Goal: Find specific page/section: Find specific page/section

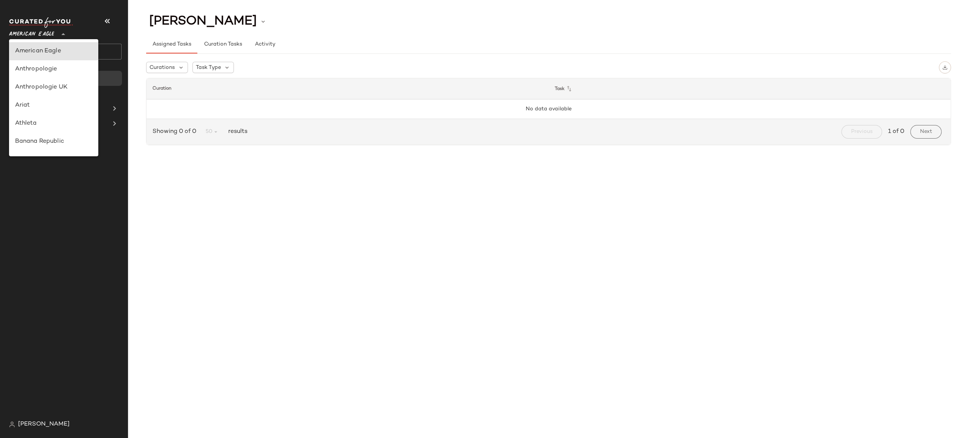
click at [38, 37] on span "American Eagle" at bounding box center [31, 33] width 45 height 14
type input "**"
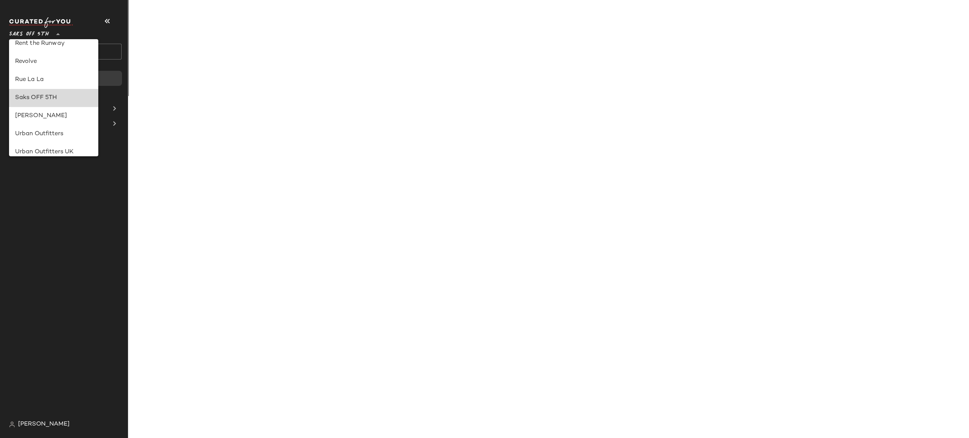
click at [35, 96] on div "Saks OFF 5TH" at bounding box center [54, 97] width 78 height 9
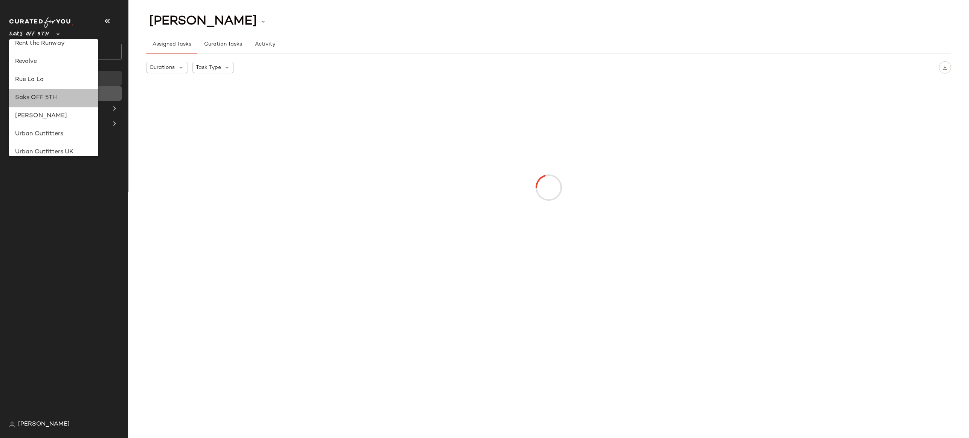
click at [35, 96] on span "All Products" at bounding box center [43, 93] width 34 height 9
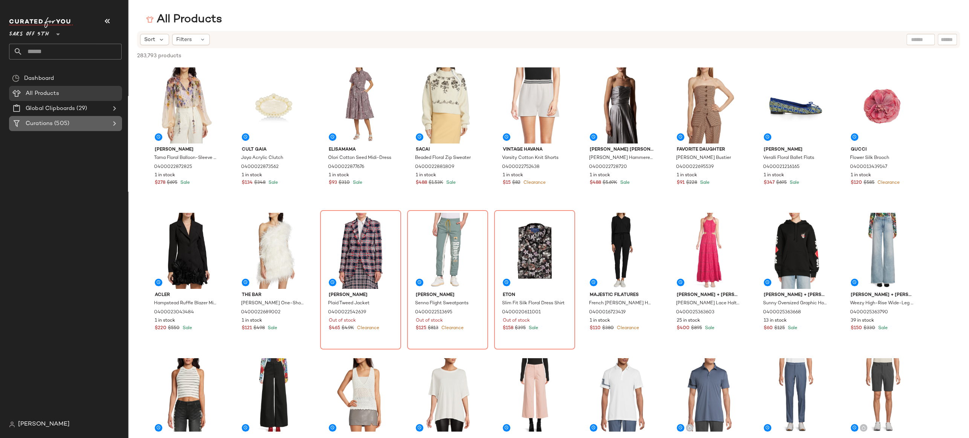
click at [115, 123] on icon at bounding box center [114, 123] width 9 height 9
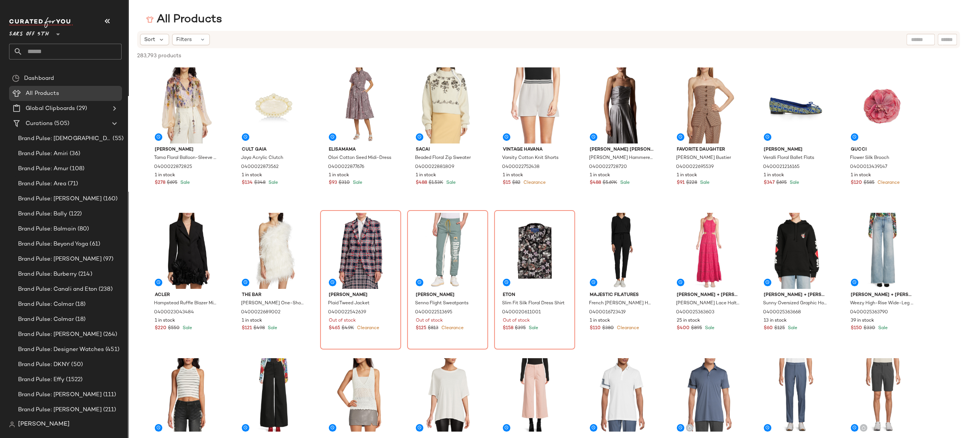
click at [36, 52] on input "text" at bounding box center [72, 52] width 99 height 16
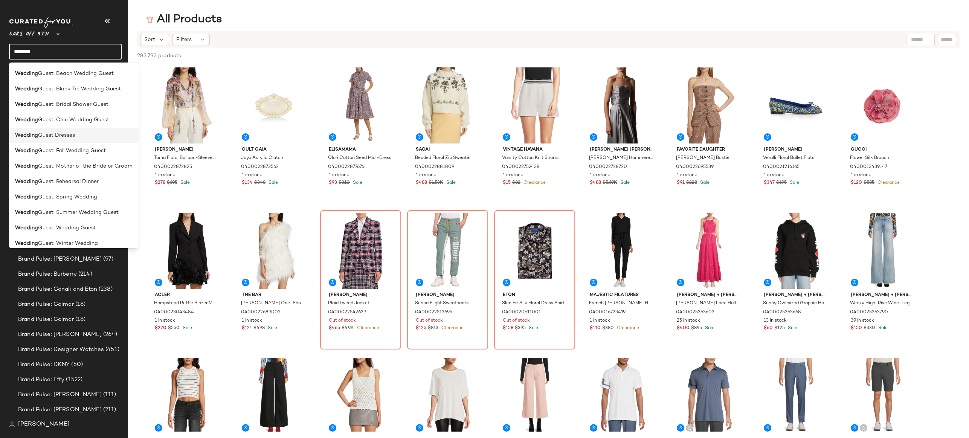
scroll to position [98, 0]
type input "*******"
click at [67, 225] on span "Guest: Wedding Guest" at bounding box center [67, 222] width 58 height 8
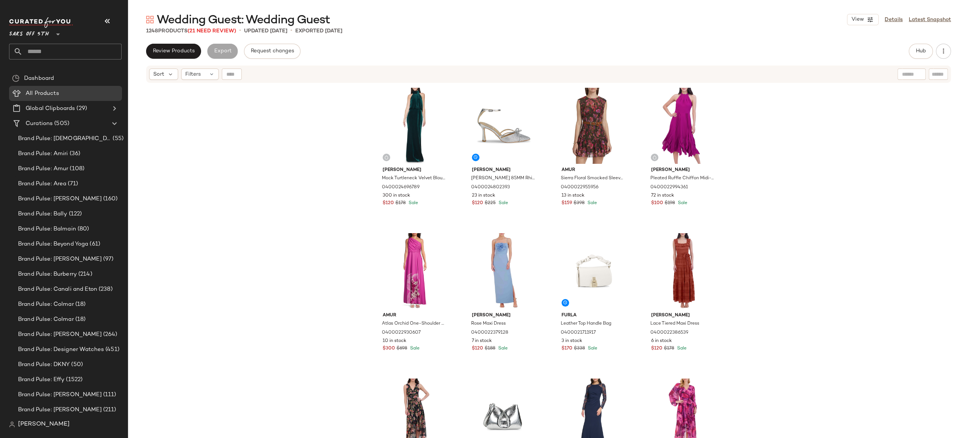
click at [326, 209] on div "[PERSON_NAME] Turtleneck Velvet Blouson Gown 0400024696789 300 in stock $120 $1…" at bounding box center [548, 270] width 841 height 373
click at [358, 196] on div "[PERSON_NAME] Turtleneck Velvet Blouson Gown 0400024696789 300 in stock $120 $1…" at bounding box center [548, 270] width 841 height 373
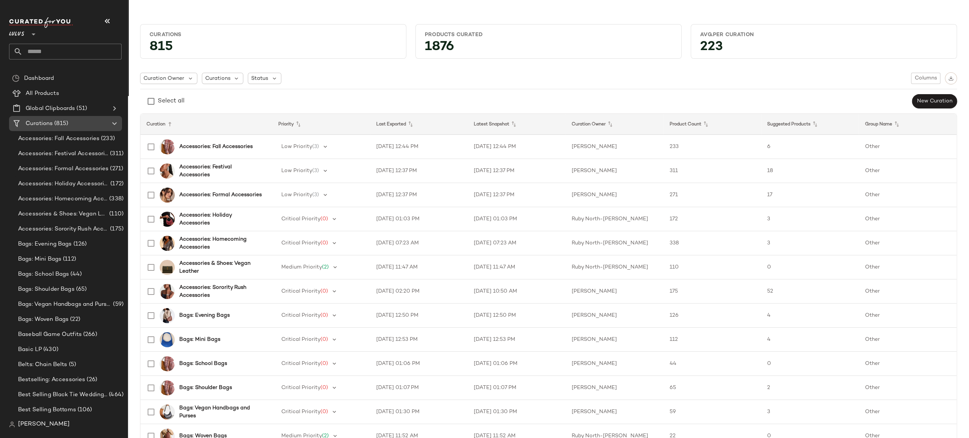
click at [116, 122] on icon at bounding box center [114, 123] width 9 height 9
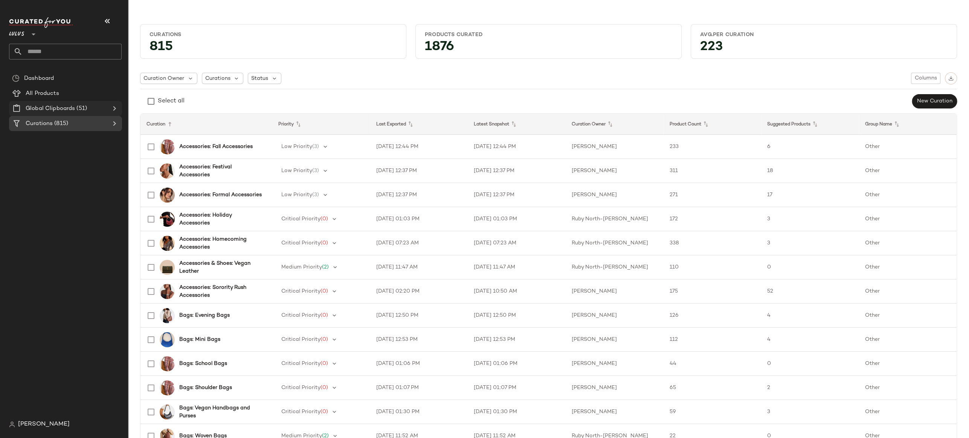
click at [114, 110] on icon at bounding box center [114, 108] width 9 height 9
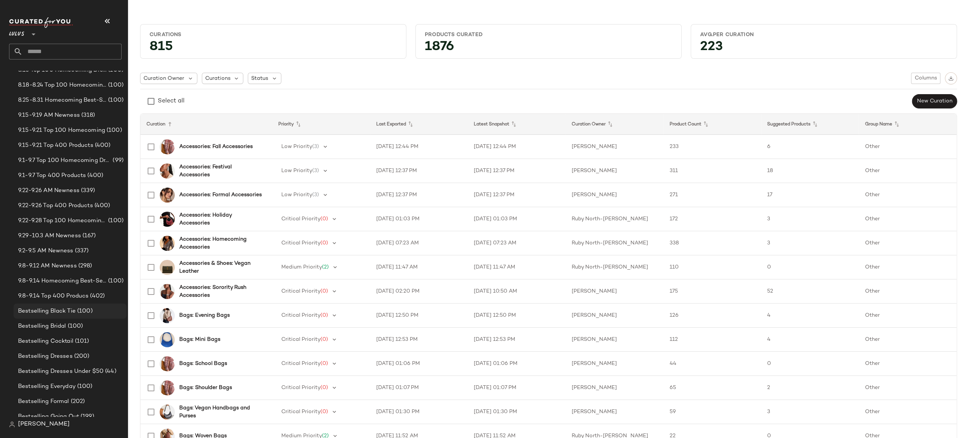
scroll to position [97, 0]
click at [62, 209] on span "9.22-9.26 Top 400 Products" at bounding box center [55, 207] width 75 height 9
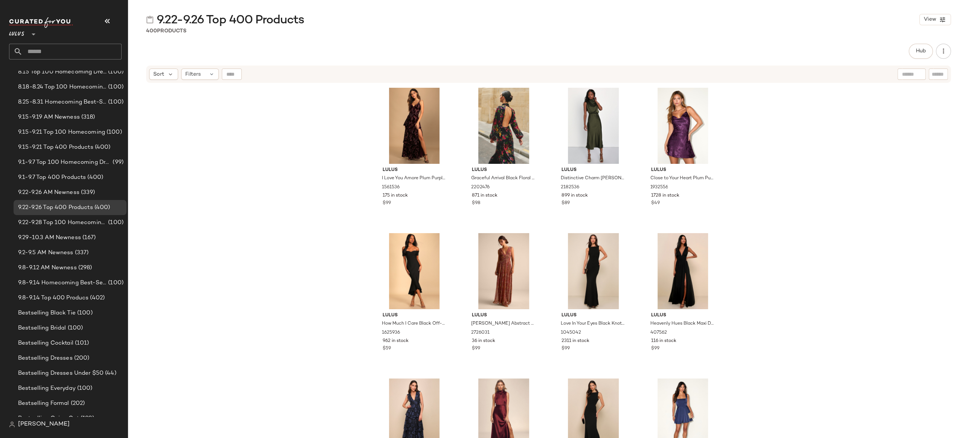
click at [769, 136] on div "Lulus I Love You Amore Plum Purple Floral Velvet Tiered Maxi Dress 1561536 175 …" at bounding box center [548, 270] width 841 height 373
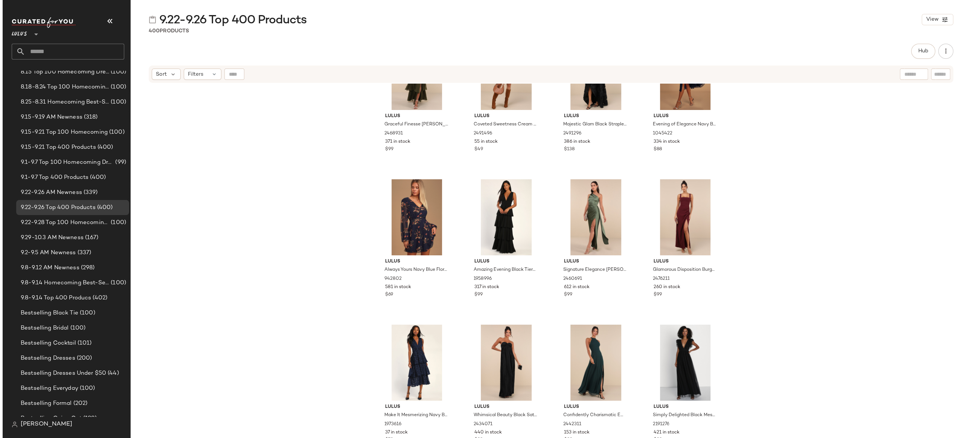
scroll to position [892, 0]
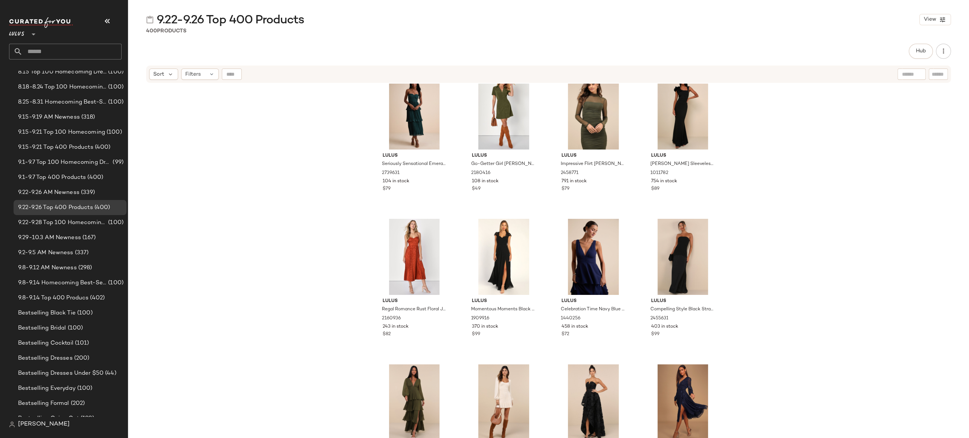
click at [294, 157] on div "Lulus Seriously Sensational Emerald Strapless Tiered Midi Dress 2739631 104 in …" at bounding box center [548, 270] width 841 height 373
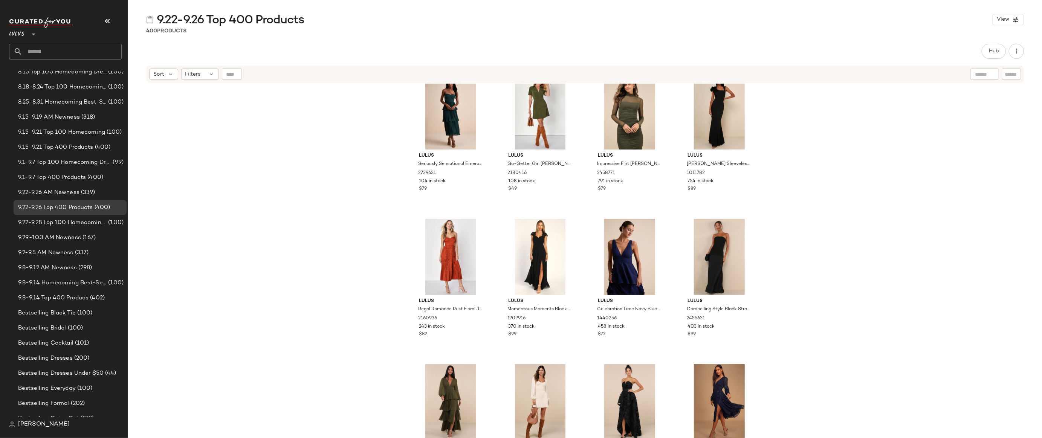
click at [804, 60] on div "Hub Send for Review External Review Internal Review Cancel Send for Review Revi…" at bounding box center [585, 241] width 914 height 394
